Goal: Navigation & Orientation: Find specific page/section

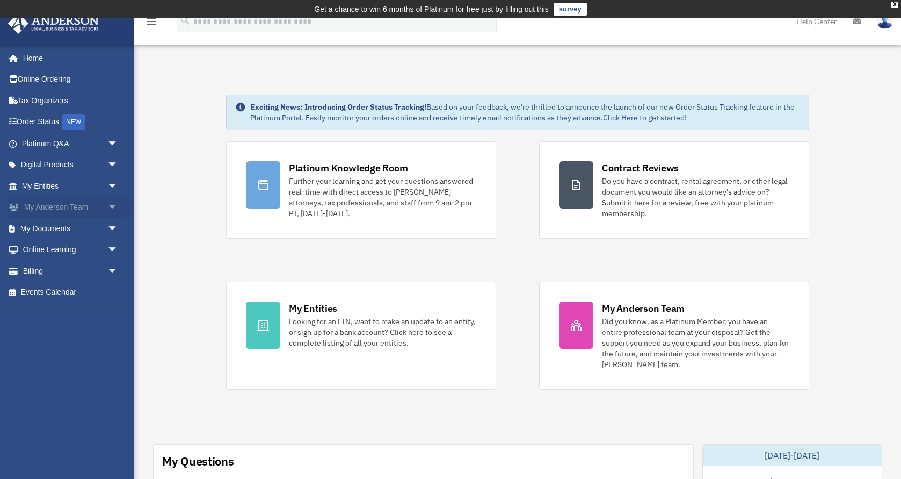
click at [82, 208] on link "My Anderson Team arrow_drop_down" at bounding box center [71, 207] width 127 height 21
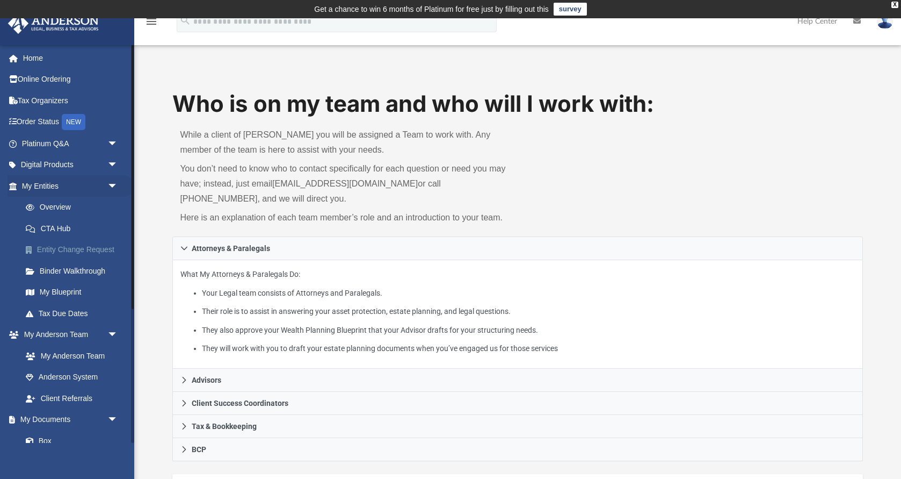
click at [96, 245] on link "Entity Change Request" at bounding box center [74, 249] width 119 height 21
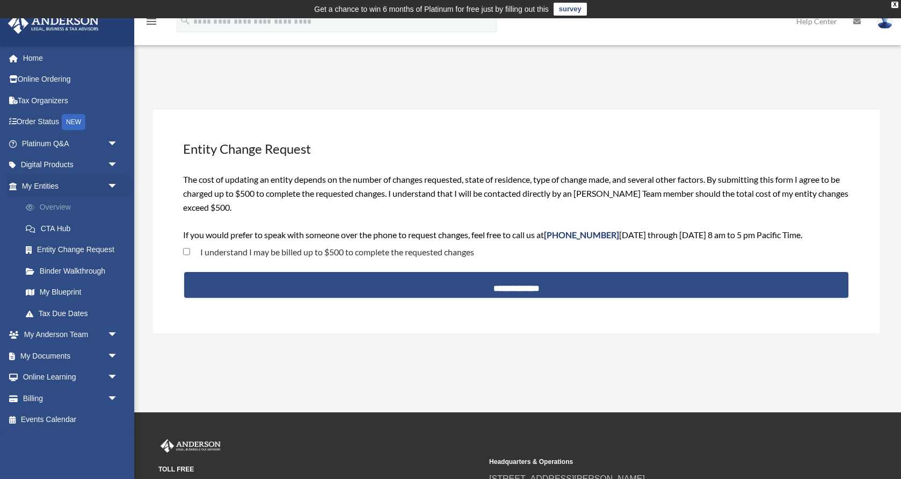
click at [66, 213] on link "Overview" at bounding box center [74, 207] width 119 height 21
click at [64, 289] on link "My Blueprint" at bounding box center [74, 291] width 119 height 21
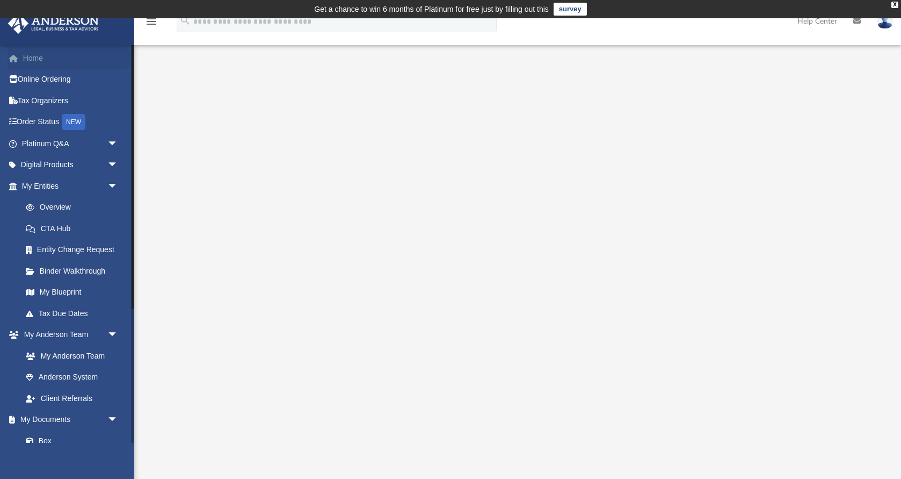
click at [32, 56] on link "Home" at bounding box center [71, 57] width 127 height 21
